Goal: Task Accomplishment & Management: Use online tool/utility

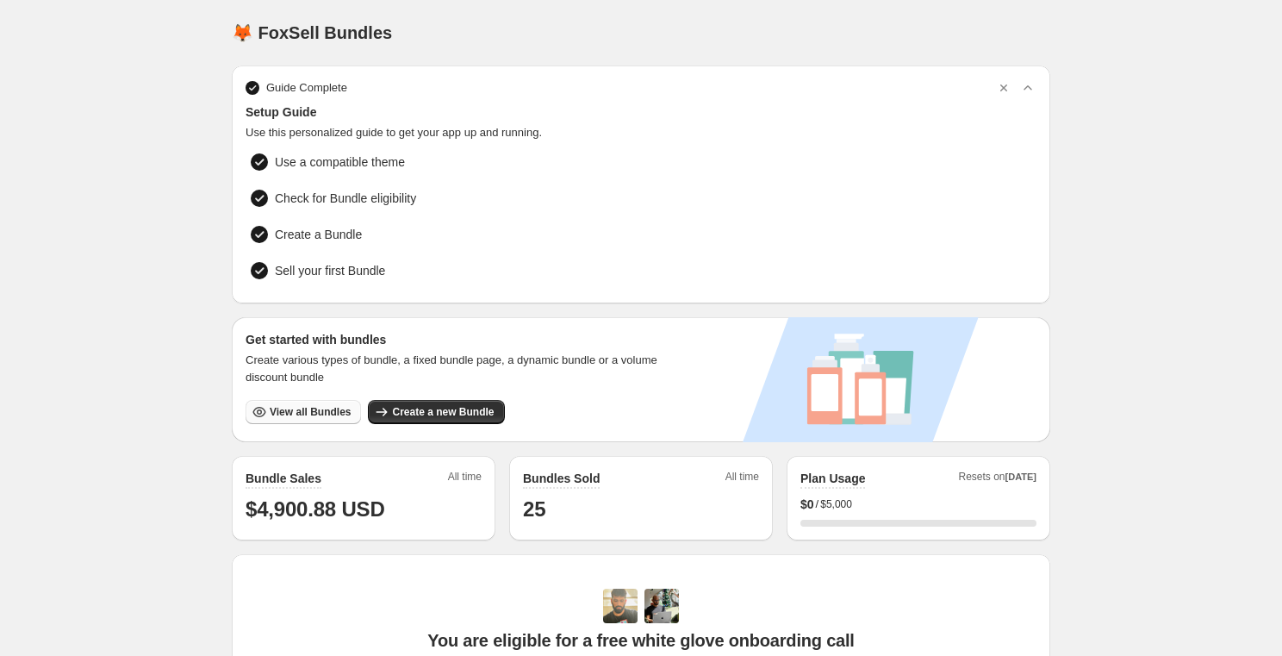
click at [326, 405] on span "View all Bundles" at bounding box center [310, 412] width 81 height 14
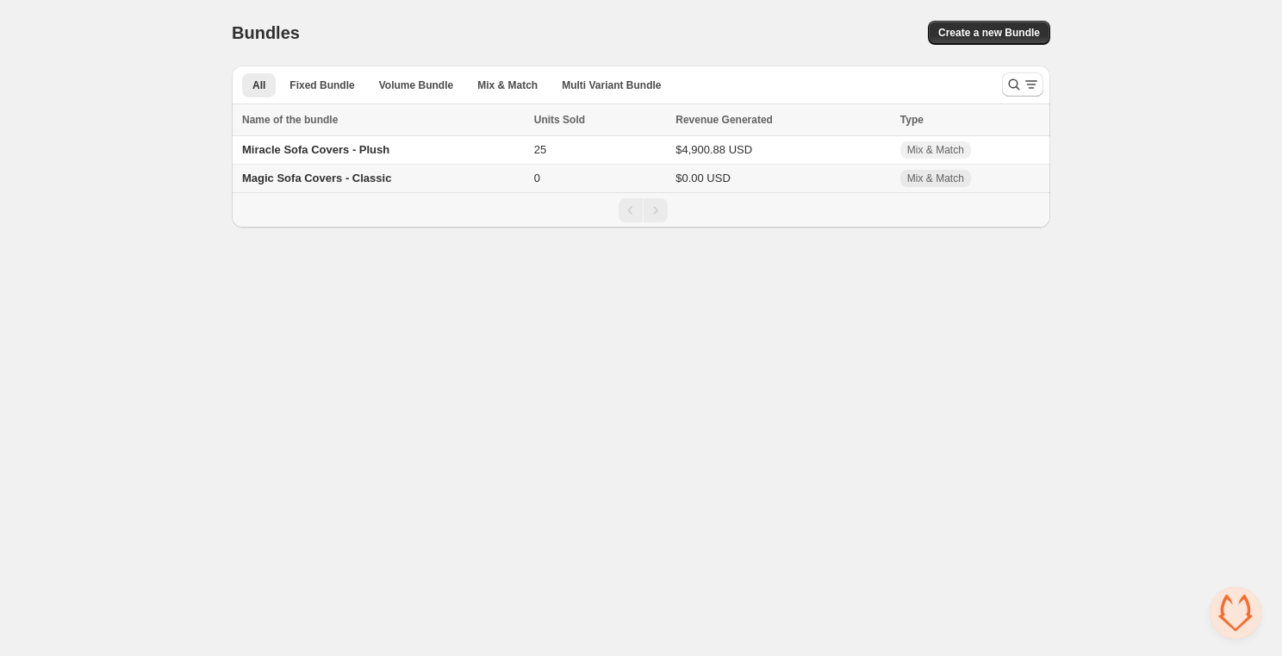
click at [370, 184] on span "Magic Sofa Covers - Classic" at bounding box center [316, 177] width 149 height 13
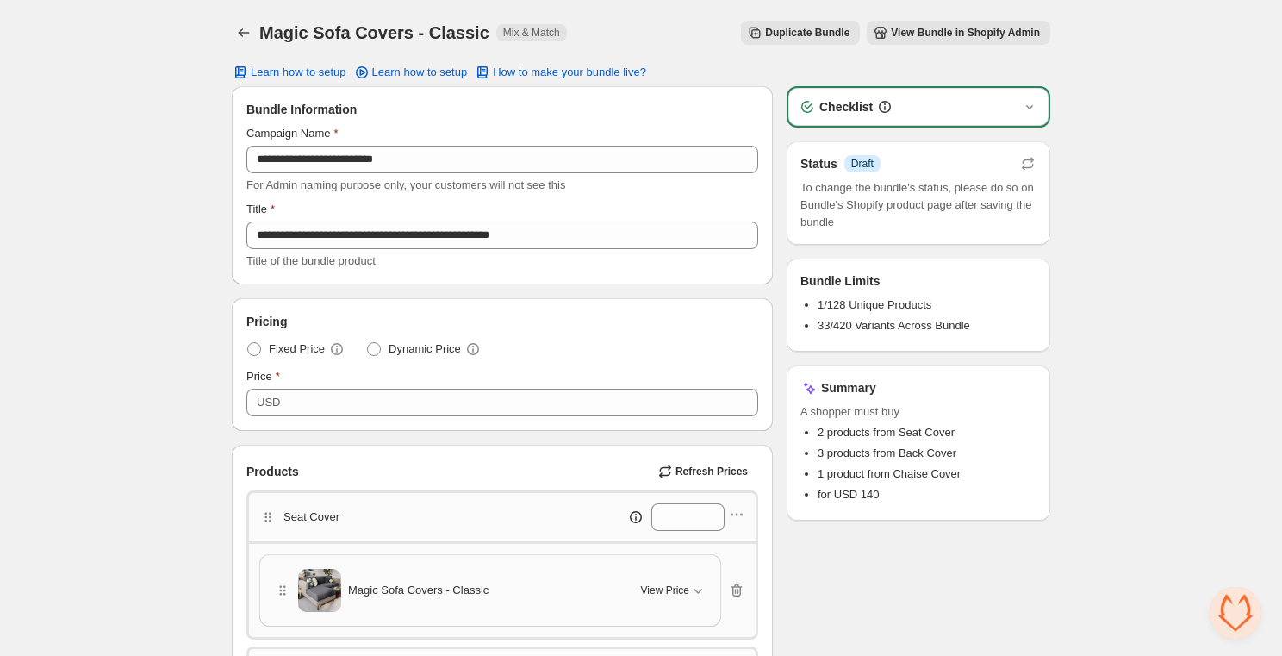
click at [930, 34] on span "View Bundle in Shopify Admin" at bounding box center [965, 33] width 149 height 14
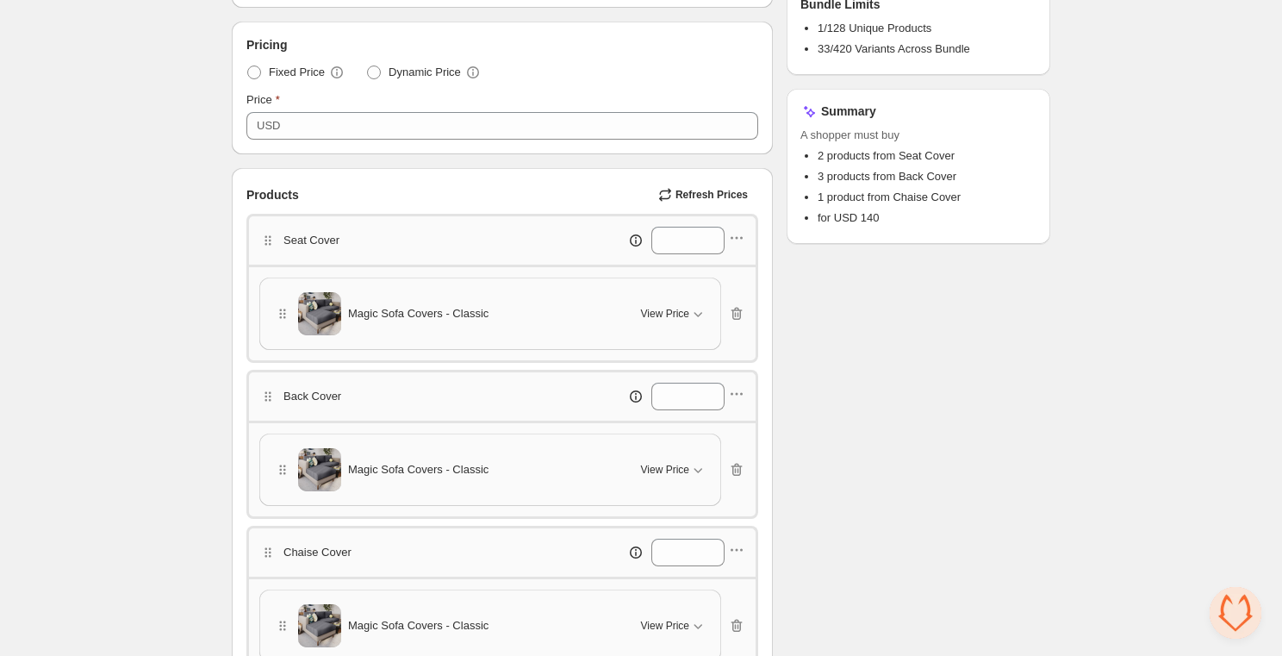
scroll to position [275, 0]
click at [687, 470] on span "View Price" at bounding box center [665, 471] width 48 height 14
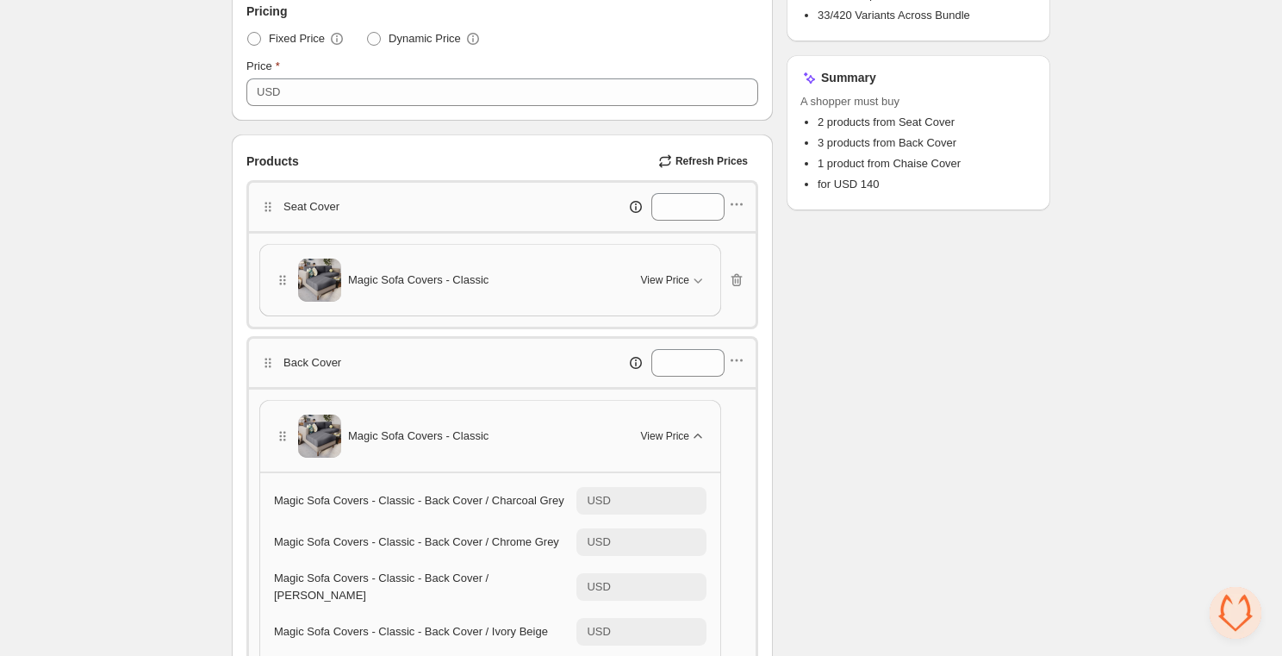
scroll to position [293, 0]
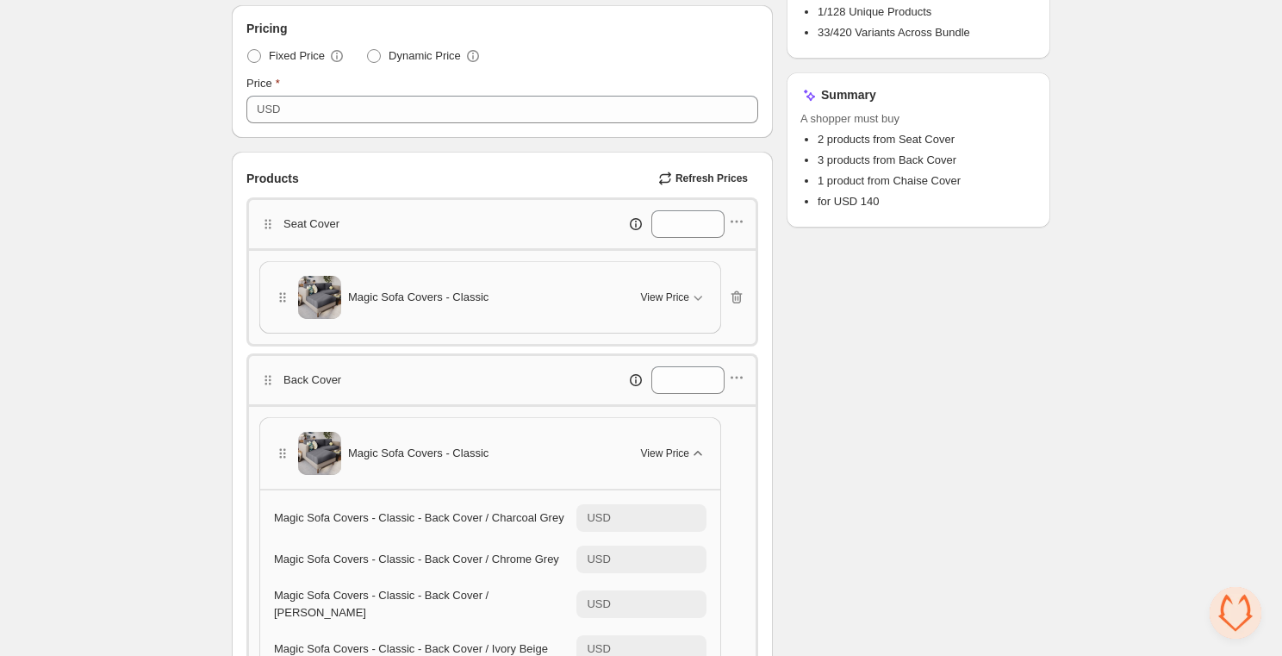
click at [683, 447] on span "View Price" at bounding box center [665, 453] width 48 height 14
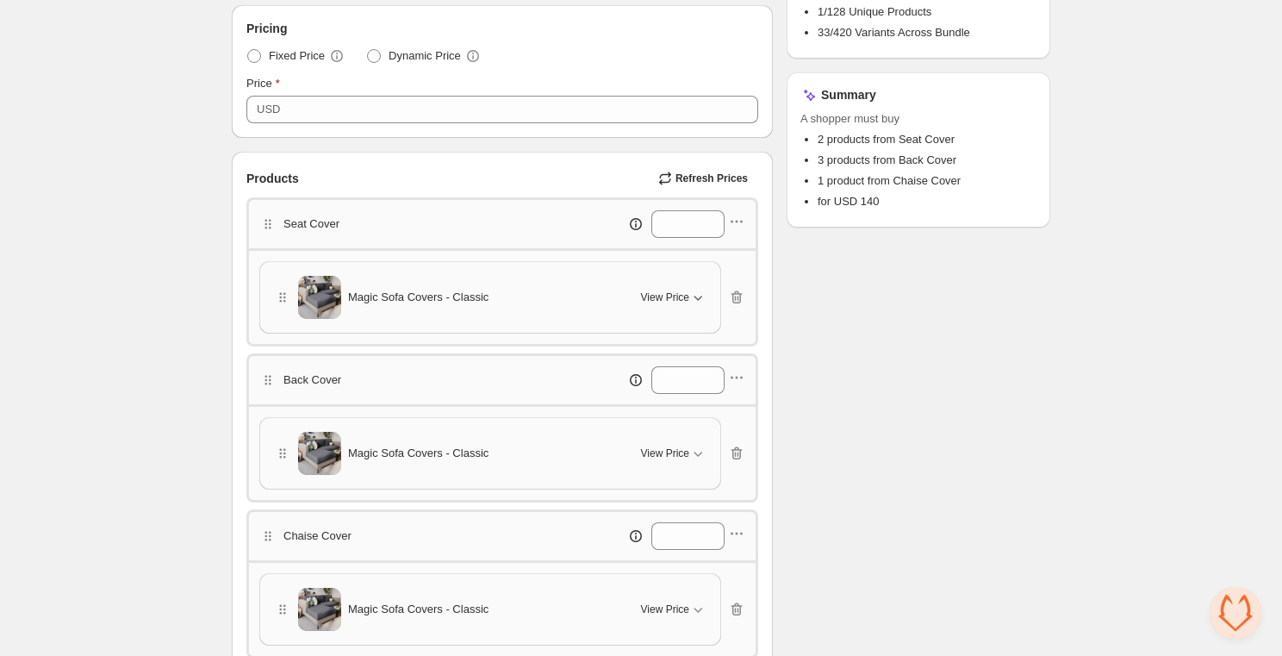
click at [682, 307] on button "View Price" at bounding box center [674, 297] width 86 height 28
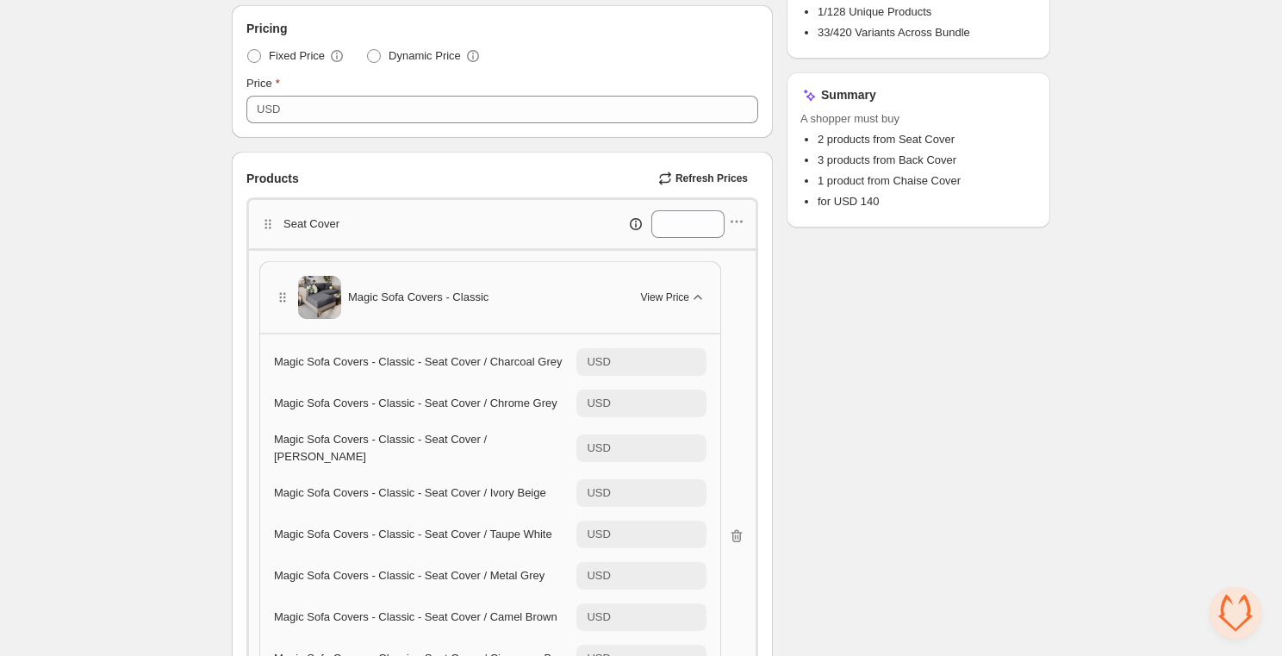
click at [676, 296] on span "View Price" at bounding box center [665, 297] width 48 height 14
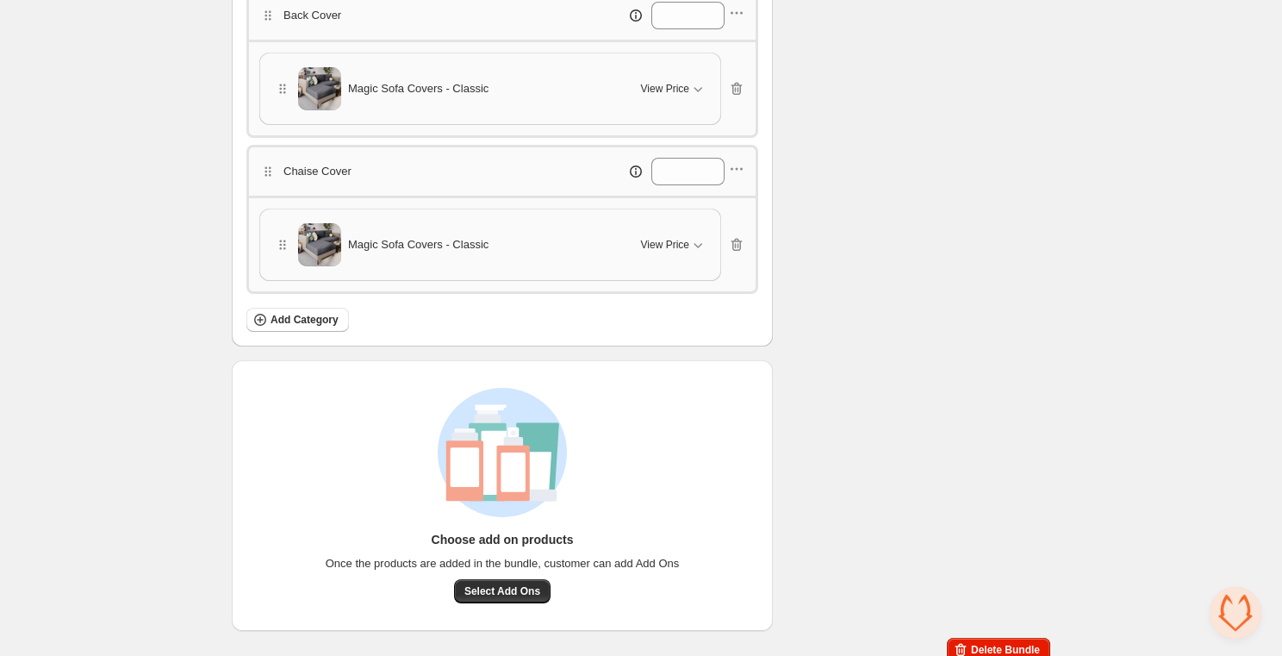
scroll to position [658, 0]
click at [674, 237] on span "View Price" at bounding box center [665, 244] width 48 height 14
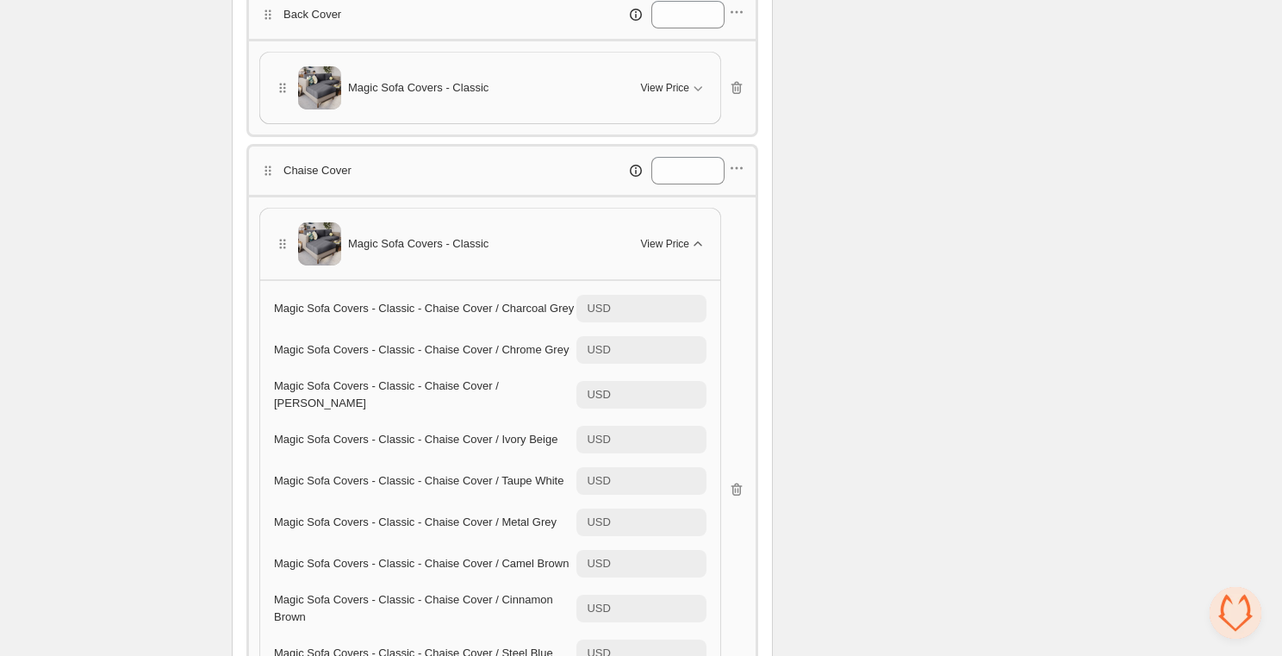
click at [673, 237] on span "View Price" at bounding box center [665, 244] width 48 height 14
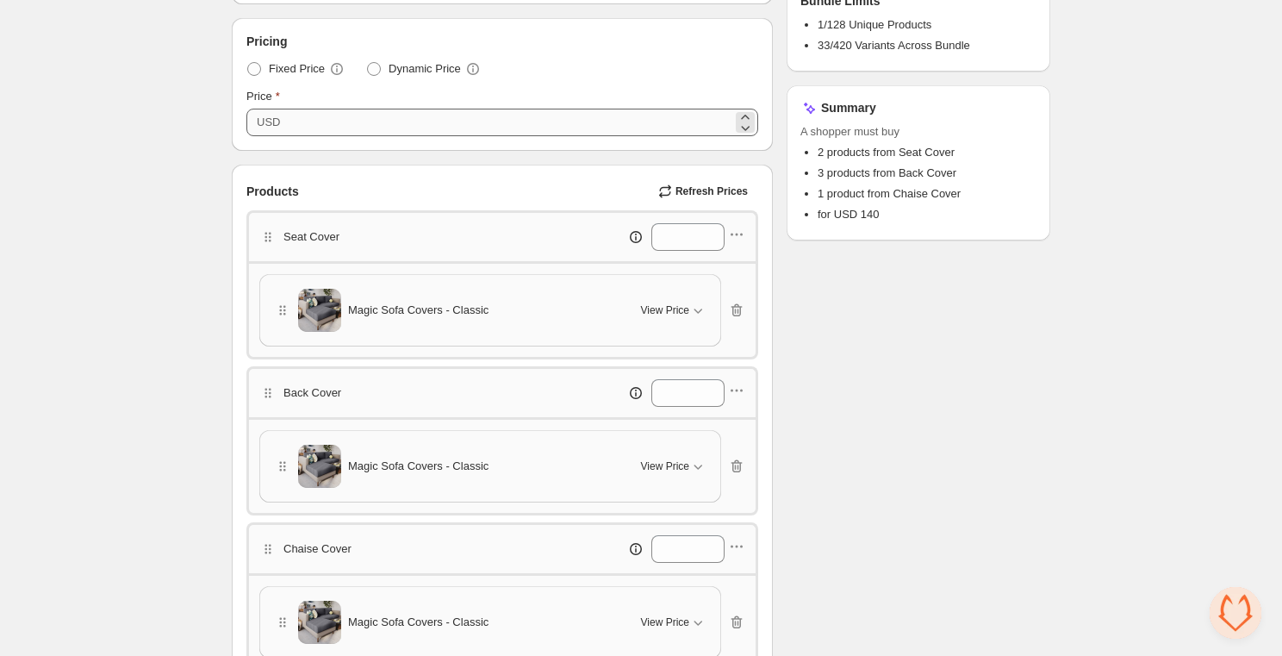
scroll to position [276, 0]
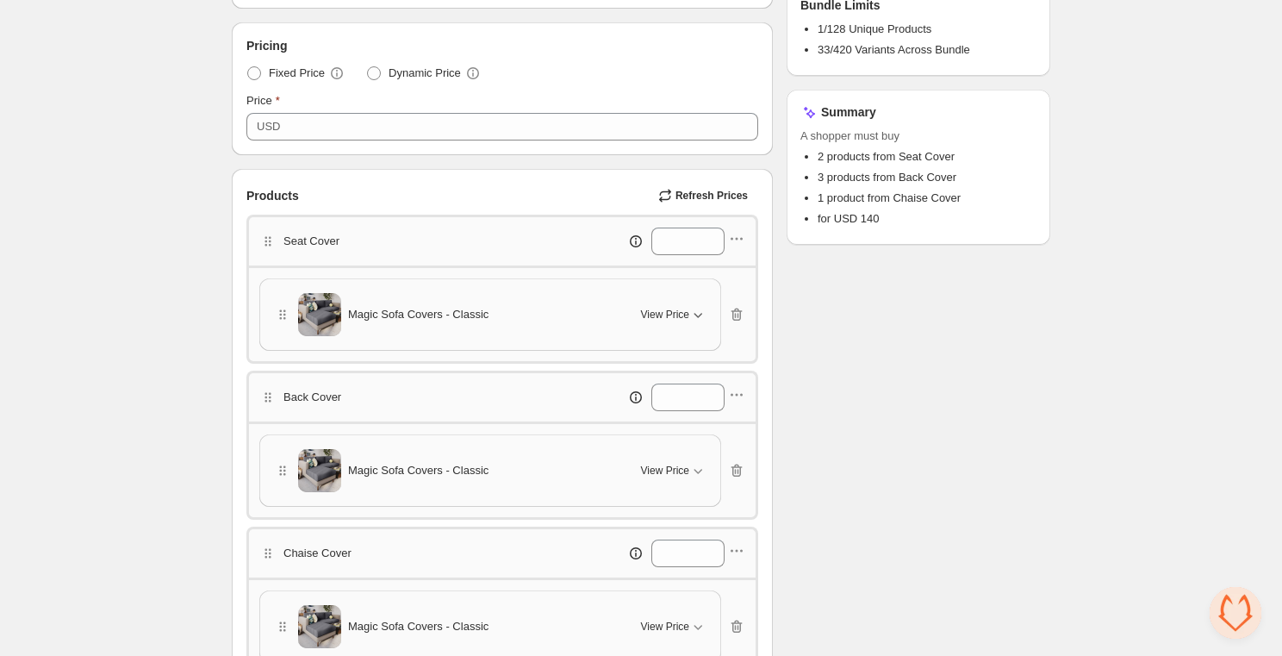
click at [672, 321] on button "View Price" at bounding box center [674, 315] width 86 height 28
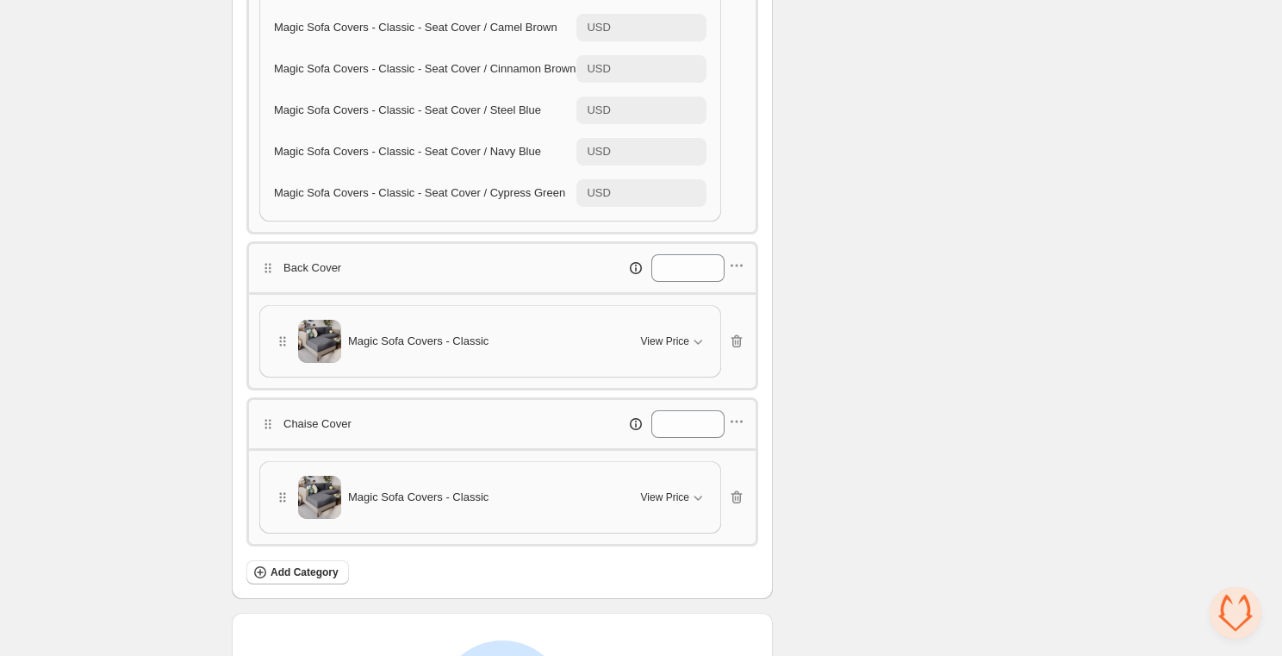
scroll to position [928, 0]
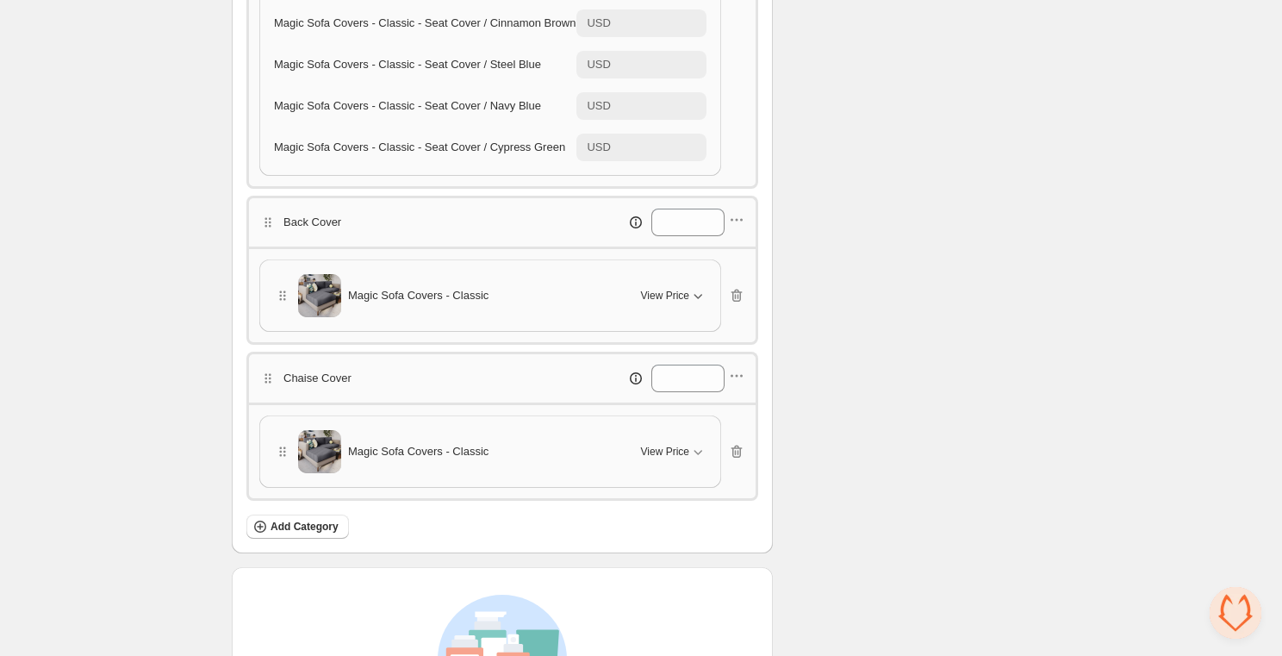
click at [677, 296] on div "View Price" at bounding box center [673, 295] width 65 height 17
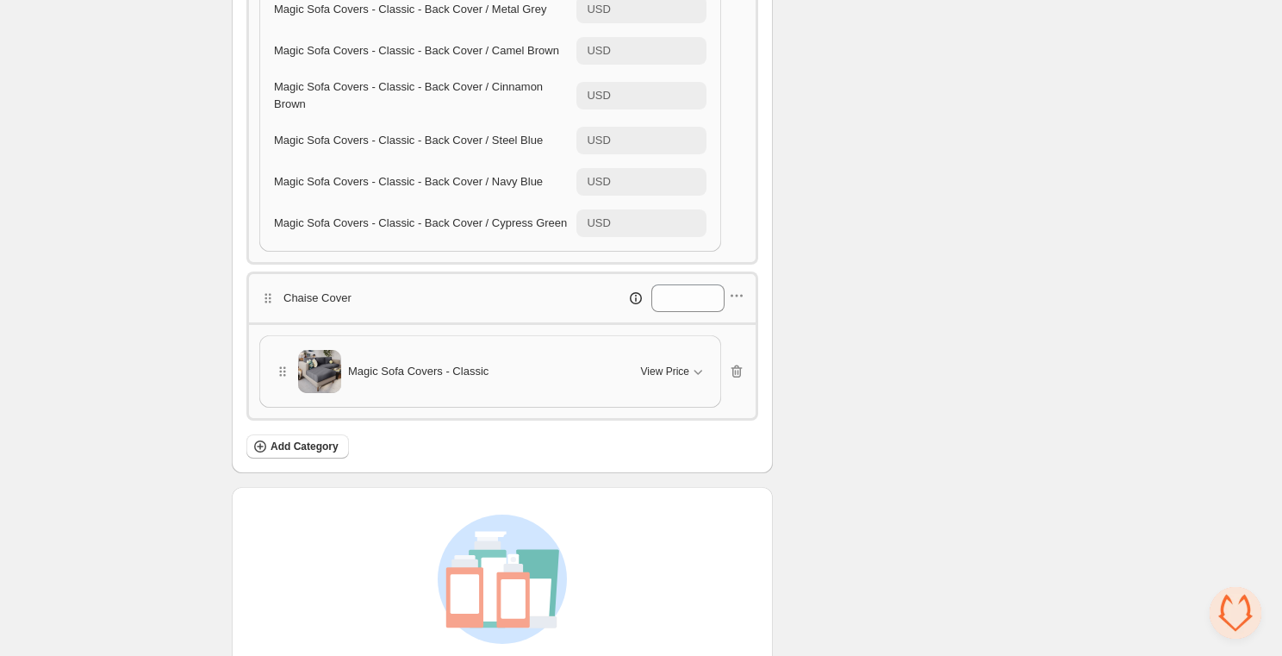
scroll to position [1497, 0]
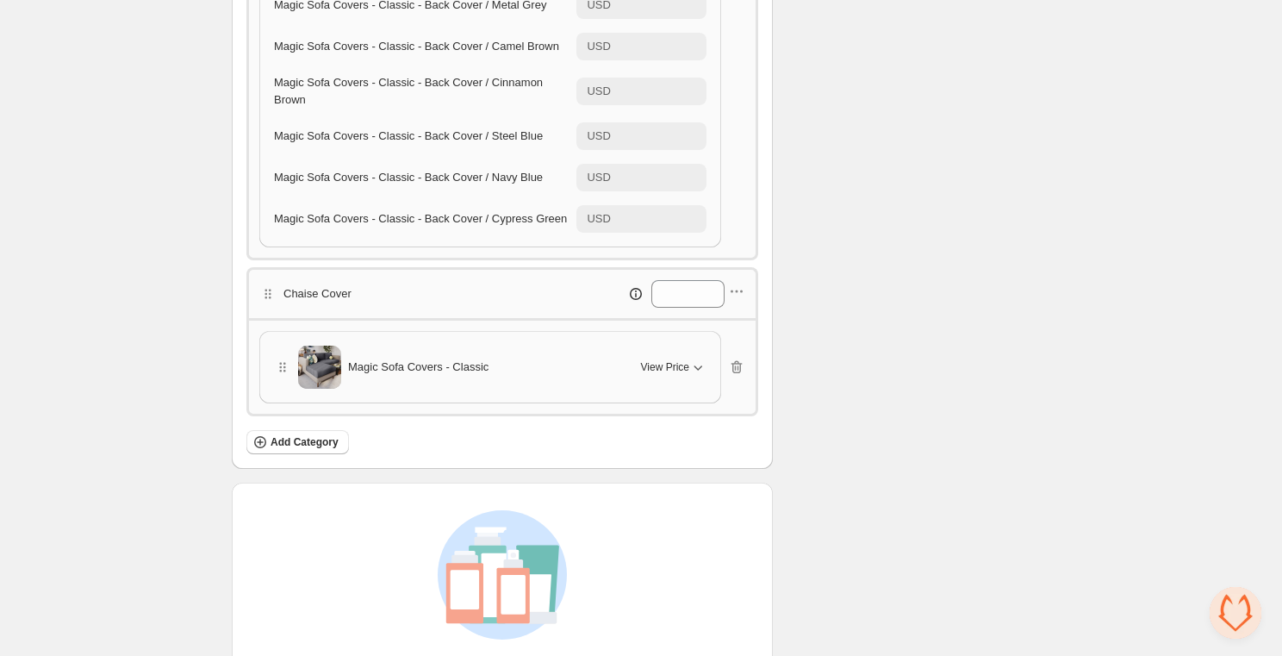
click at [693, 358] on icon "button" at bounding box center [697, 366] width 17 height 17
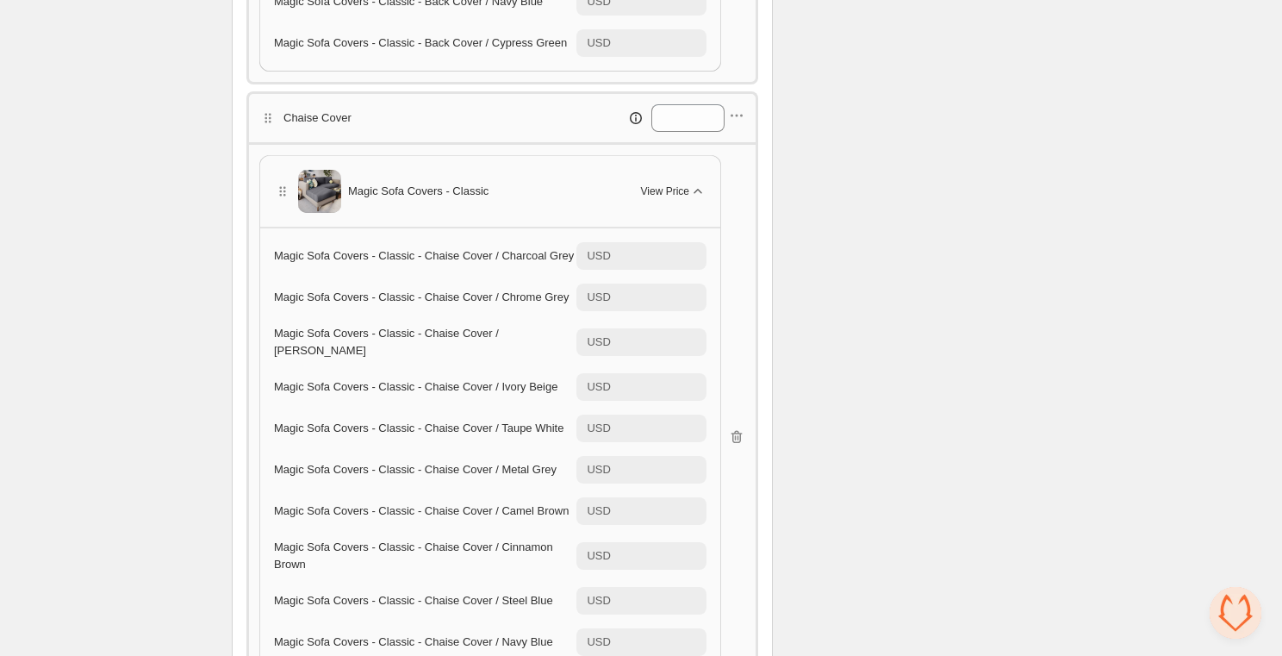
scroll to position [1659, 0]
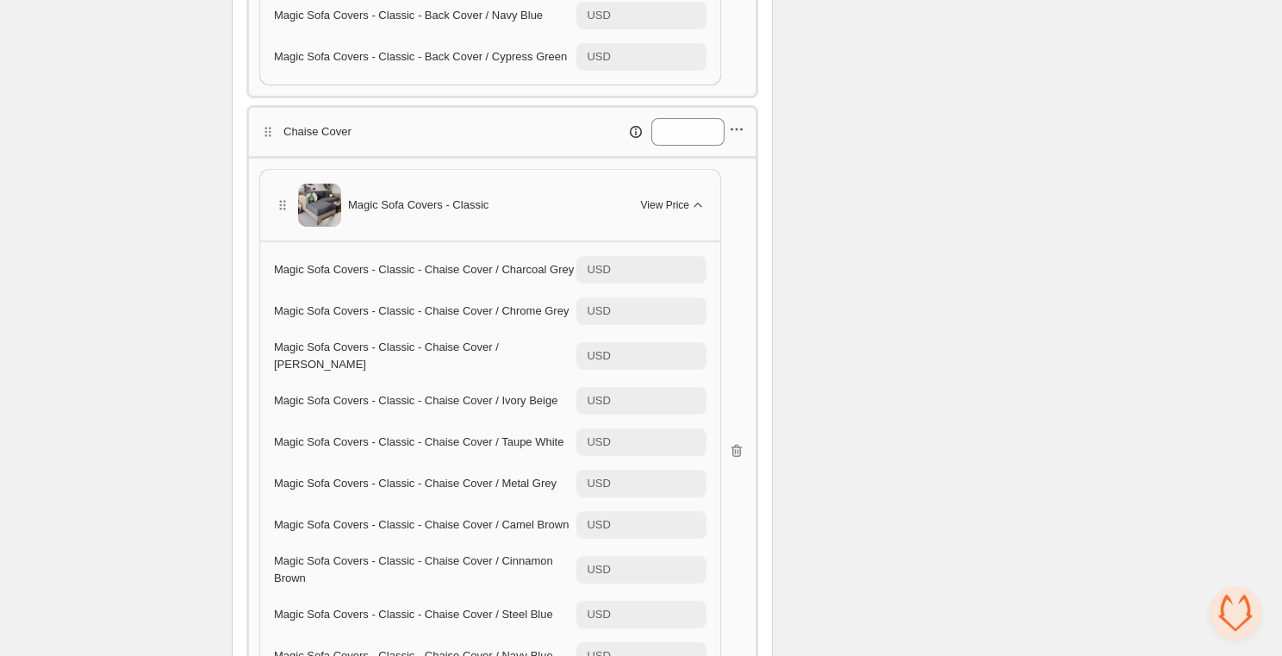
click at [741, 121] on icon "button" at bounding box center [736, 129] width 17 height 17
click at [726, 182] on span "Edit products" at bounding box center [746, 182] width 93 height 17
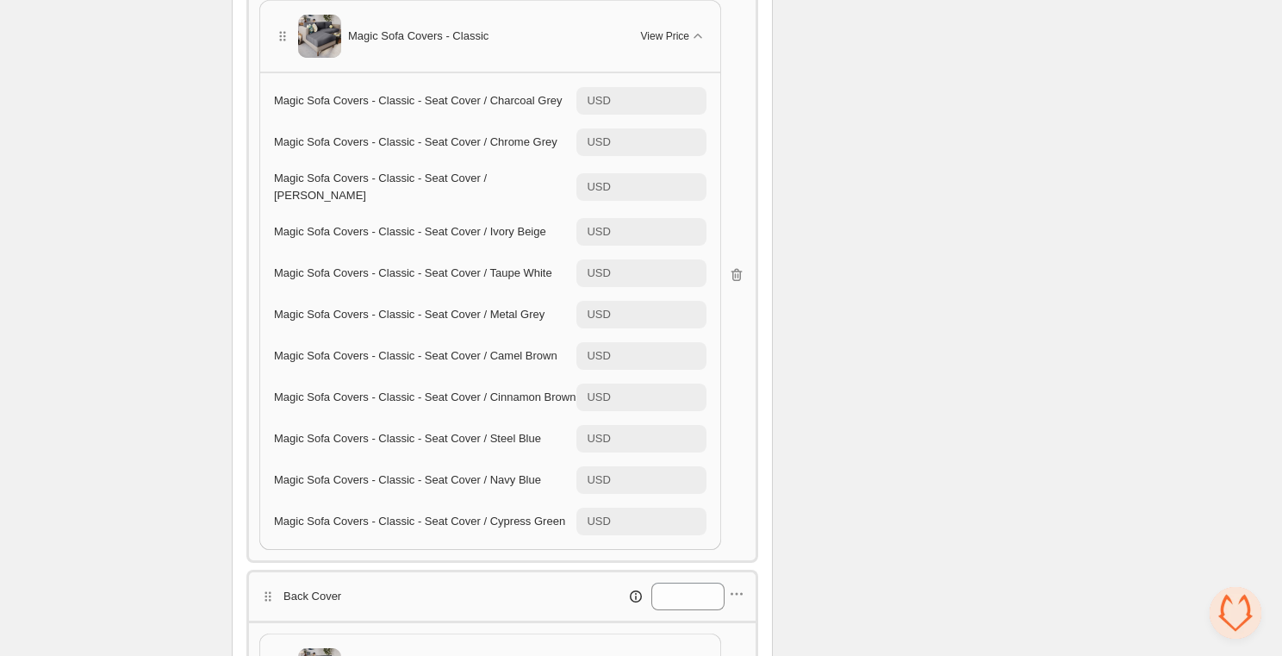
scroll to position [0, 0]
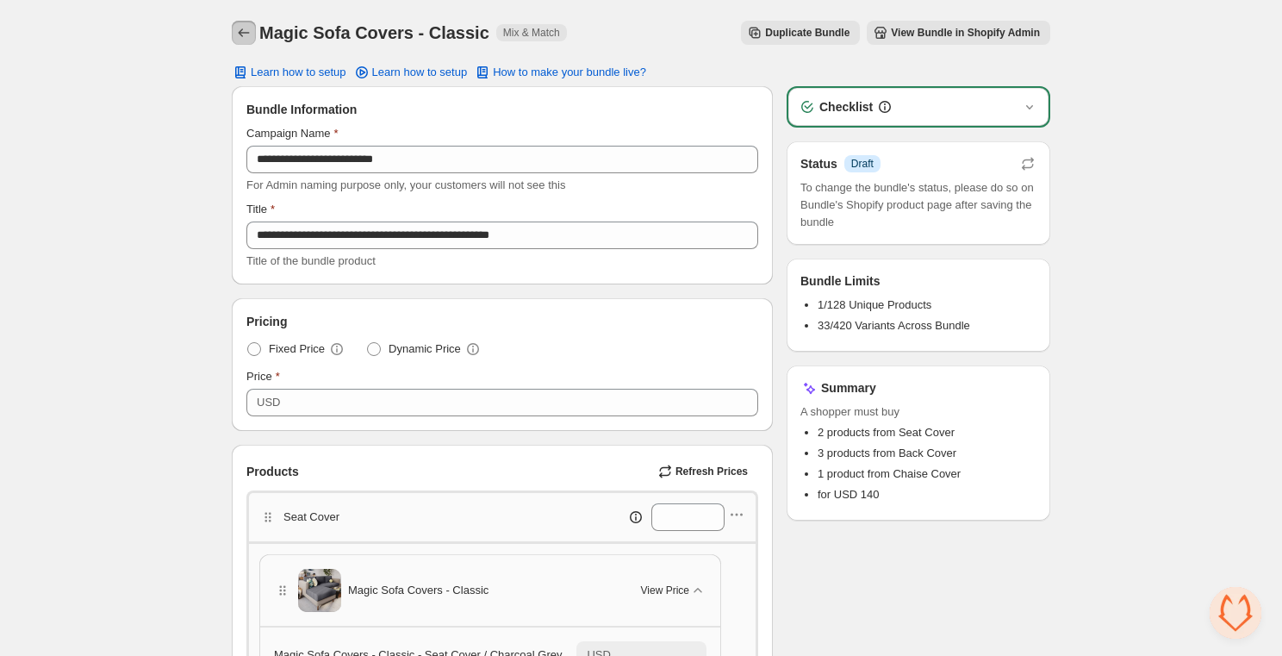
click at [255, 28] on button "Back" at bounding box center [244, 33] width 24 height 24
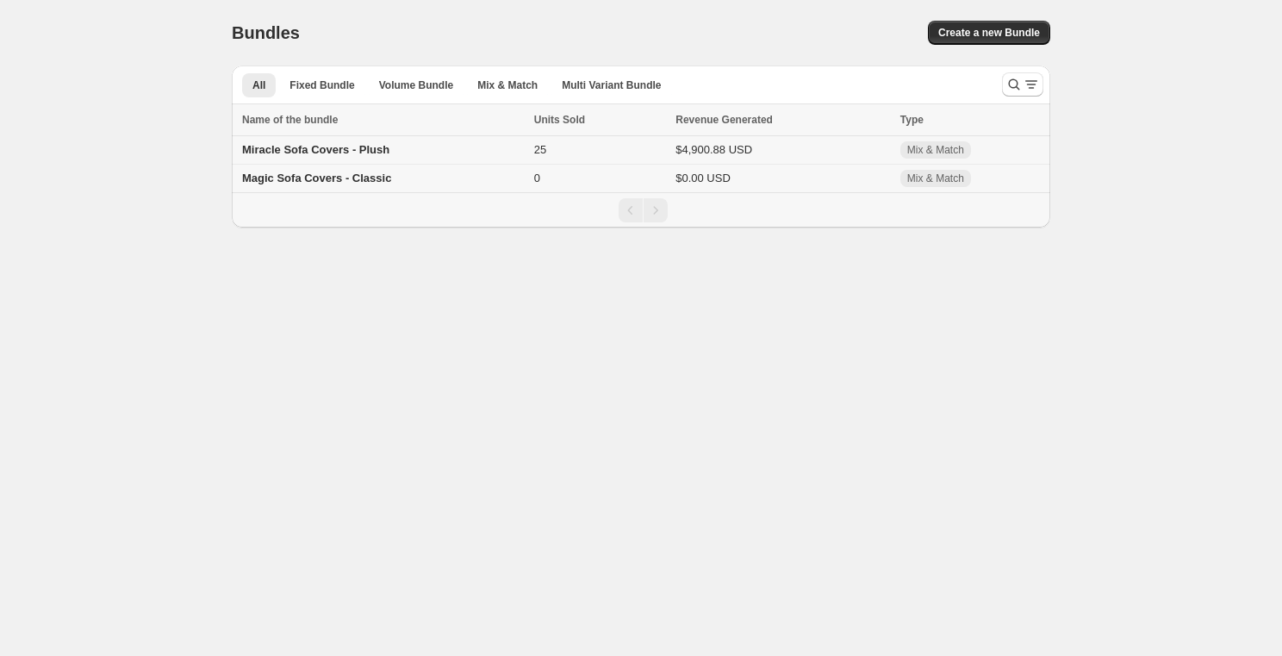
click at [385, 153] on span "Miracle Sofa Covers - Plush" at bounding box center [315, 149] width 147 height 13
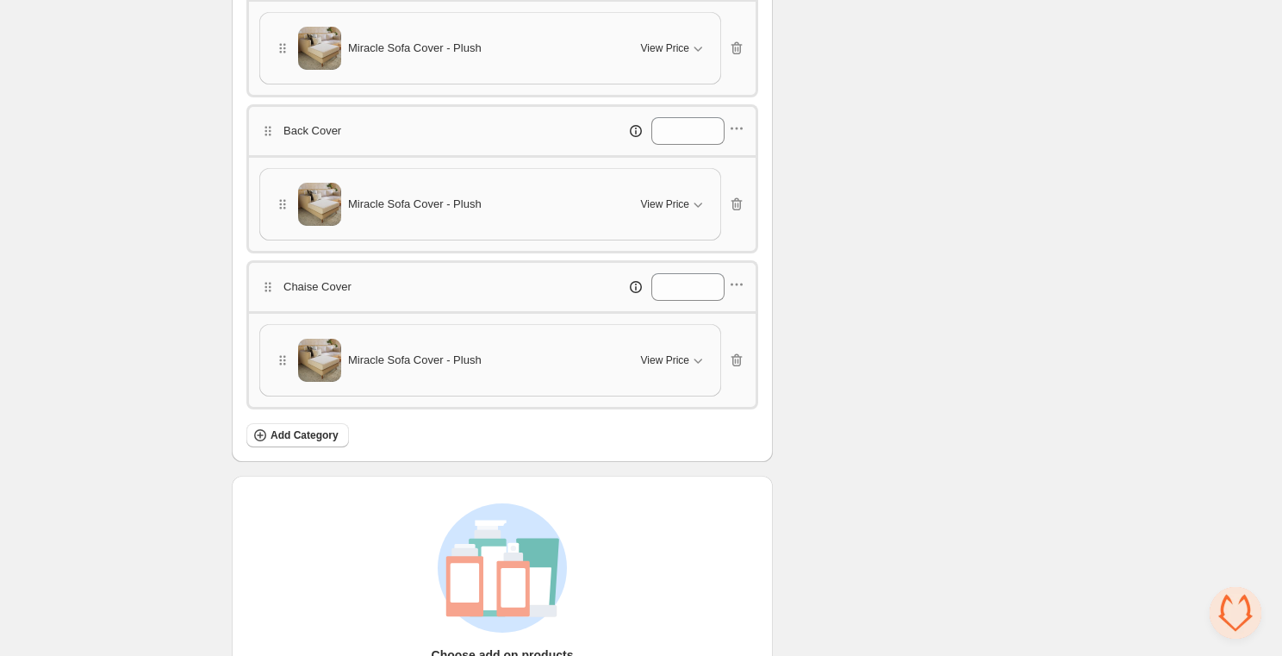
scroll to position [549, 0]
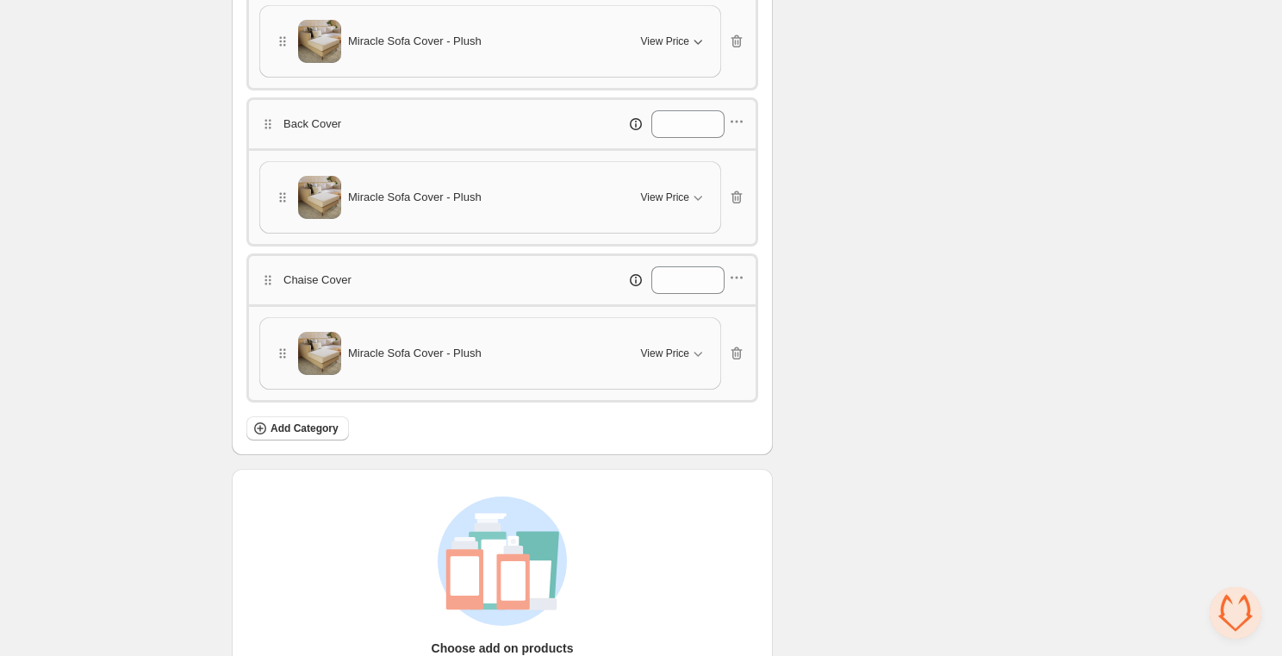
click at [678, 47] on button "View Price" at bounding box center [674, 42] width 86 height 28
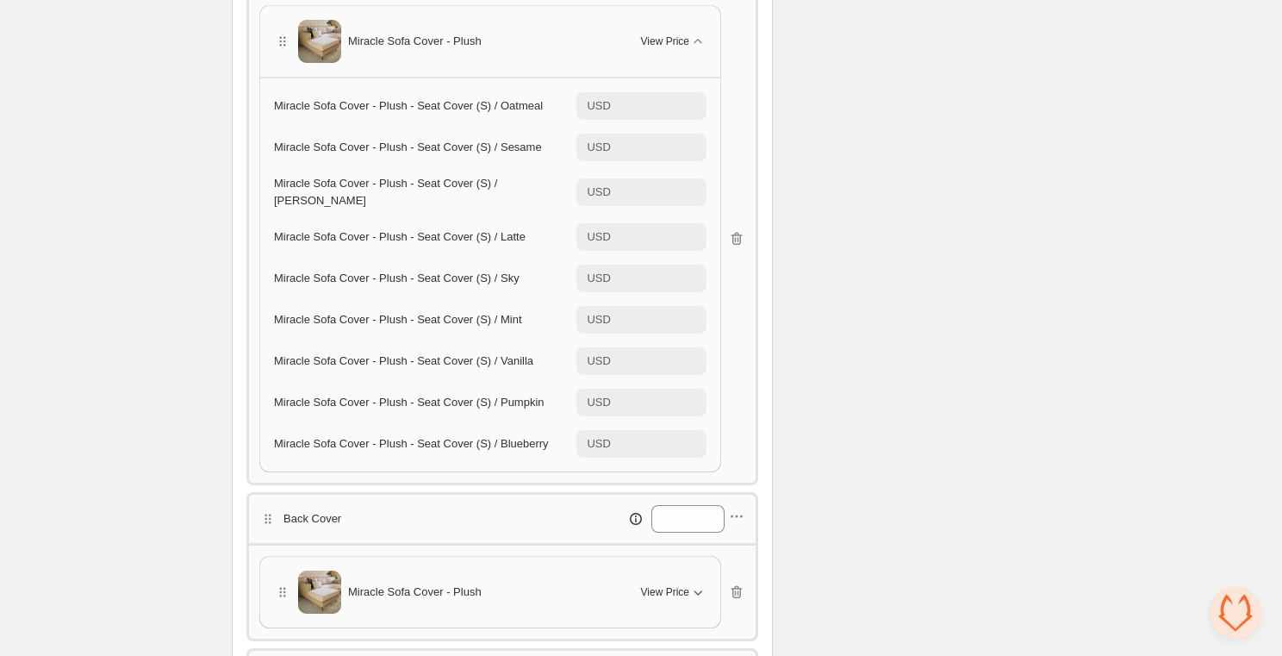
click at [679, 585] on span "View Price" at bounding box center [665, 592] width 48 height 14
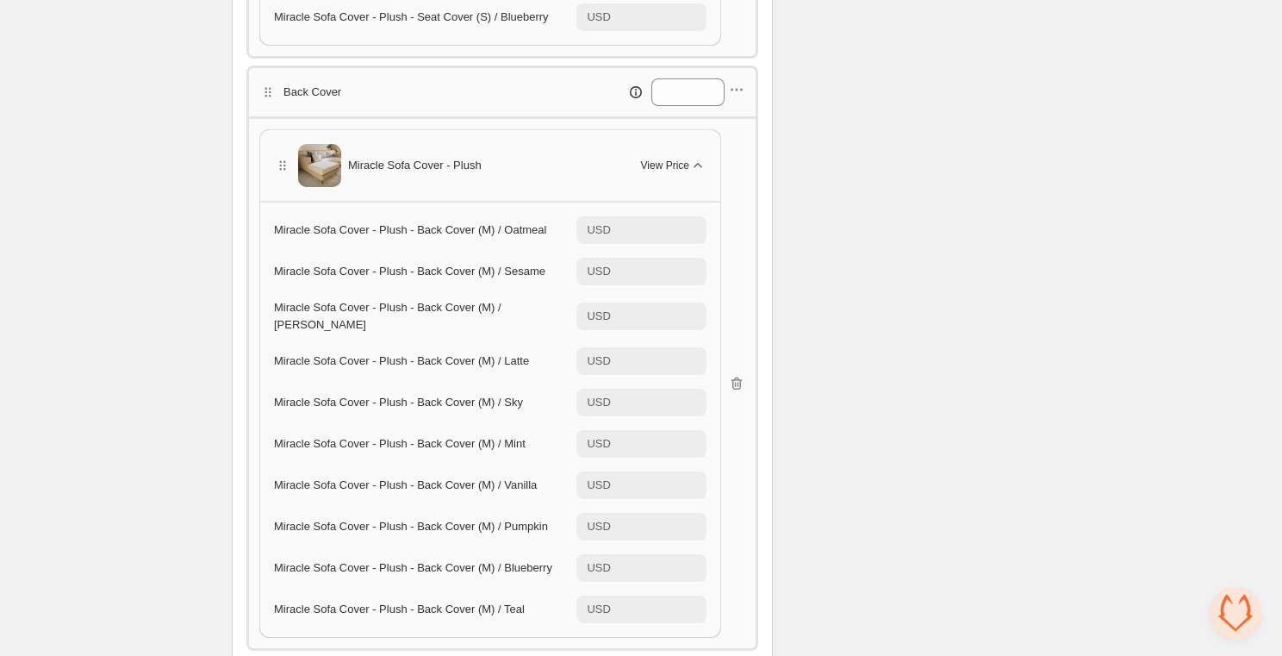
scroll to position [978, 0]
